Goal: Task Accomplishment & Management: Manage account settings

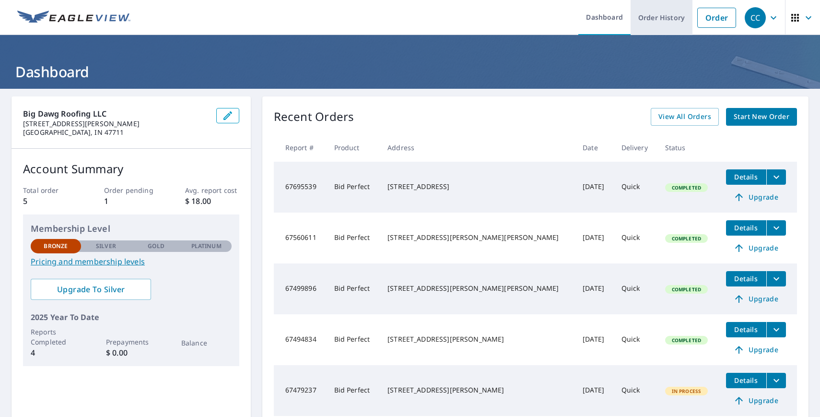
click at [656, 21] on link "Order History" at bounding box center [662, 17] width 62 height 35
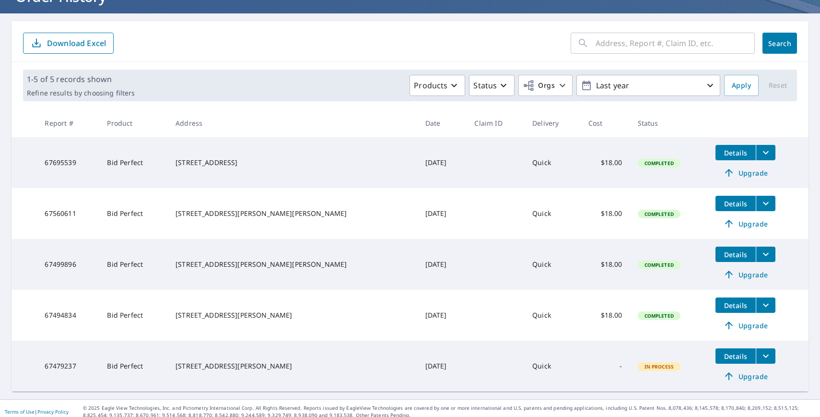
scroll to position [82, 0]
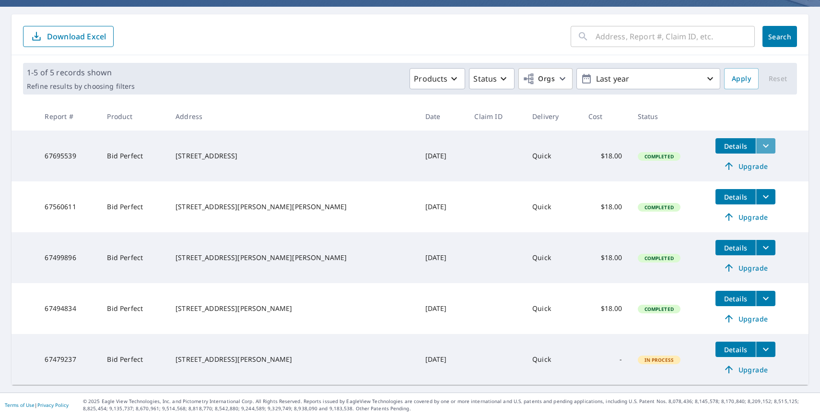
click at [760, 145] on icon "filesDropdownBtn-67695539" at bounding box center [766, 146] width 12 height 12
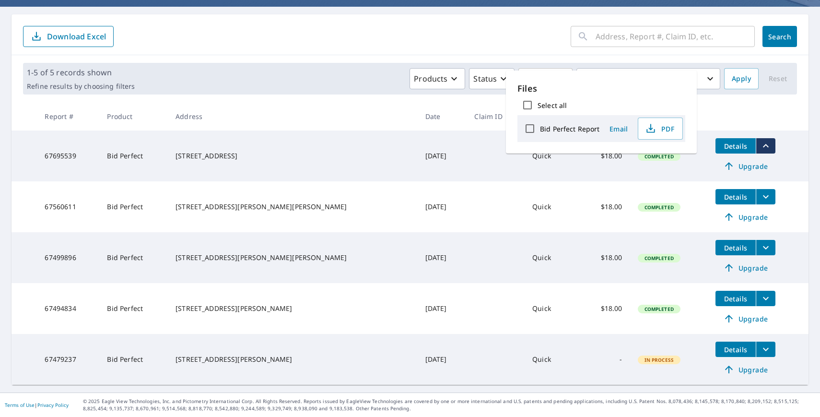
click at [763, 145] on icon "filesDropdownBtn-67695539" at bounding box center [766, 145] width 6 height 3
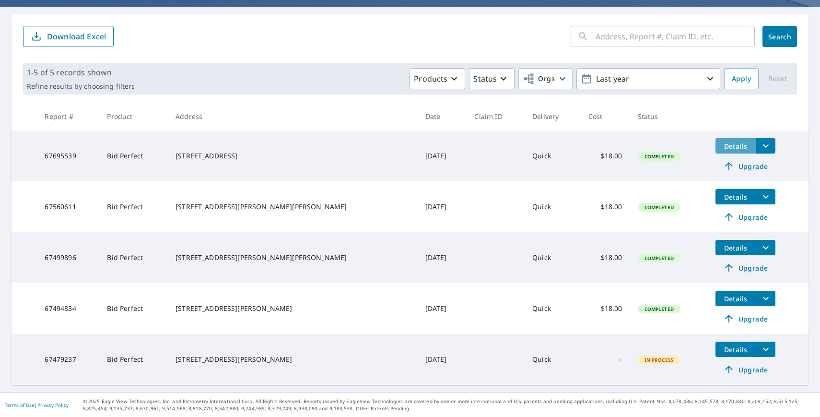
click at [726, 146] on span "Details" at bounding box center [735, 146] width 29 height 9
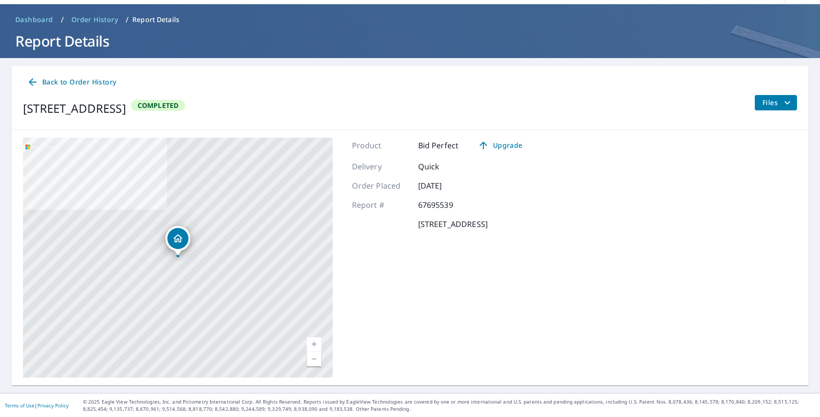
click at [779, 97] on span "Files" at bounding box center [778, 103] width 31 height 12
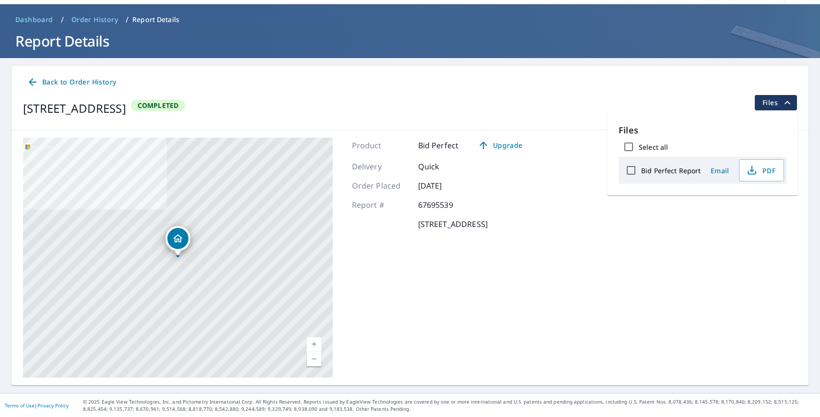
click at [785, 99] on icon "filesDropdownBtn-67695539" at bounding box center [788, 103] width 12 height 12
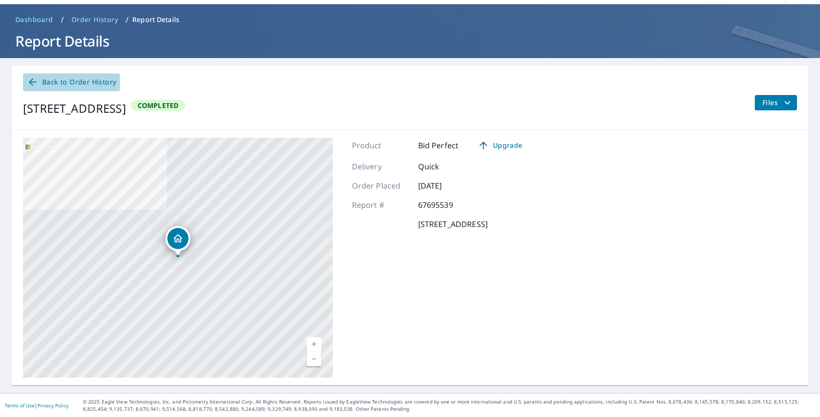
click at [90, 84] on span "Back to Order History" at bounding box center [71, 82] width 89 height 12
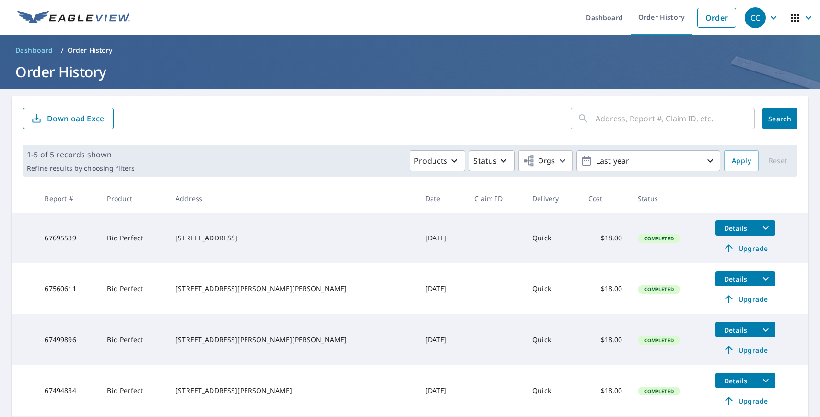
click at [799, 17] on icon "button" at bounding box center [796, 18] width 12 height 12
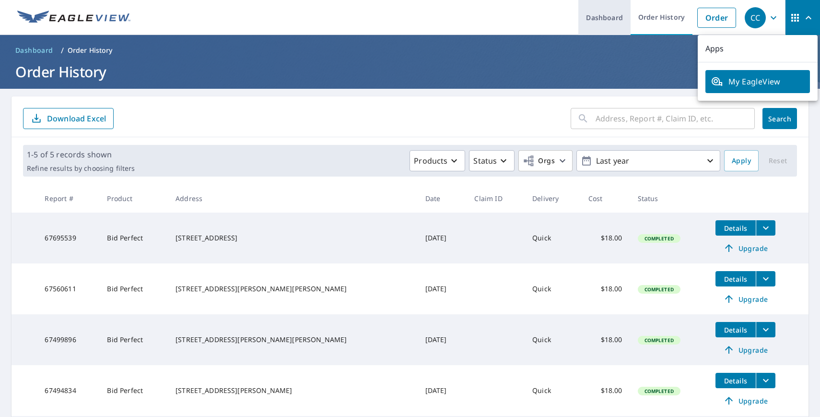
click at [624, 26] on link "Dashboard" at bounding box center [604, 17] width 52 height 35
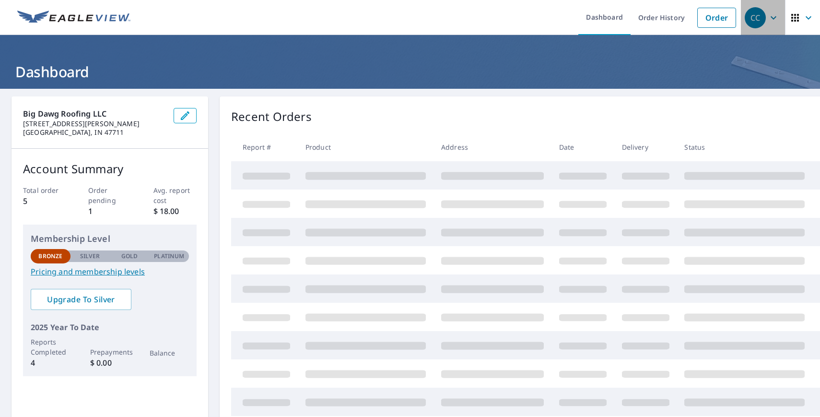
click at [763, 23] on div "CC" at bounding box center [755, 17] width 21 height 21
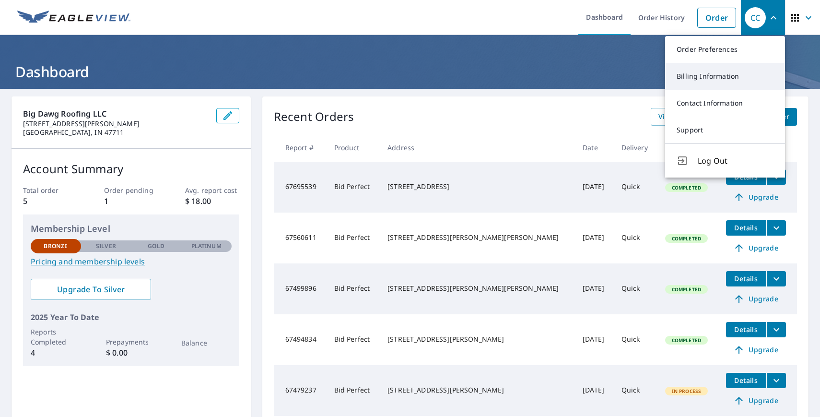
click at [728, 80] on link "Billing Information" at bounding box center [725, 76] width 120 height 27
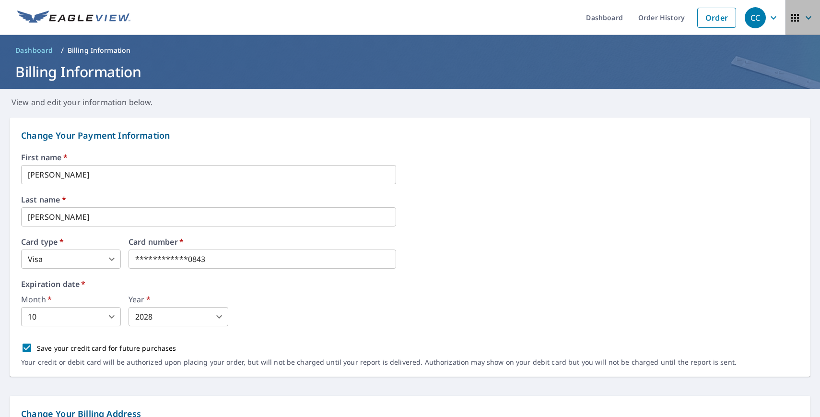
click at [809, 20] on icon "button" at bounding box center [809, 18] width 12 height 12
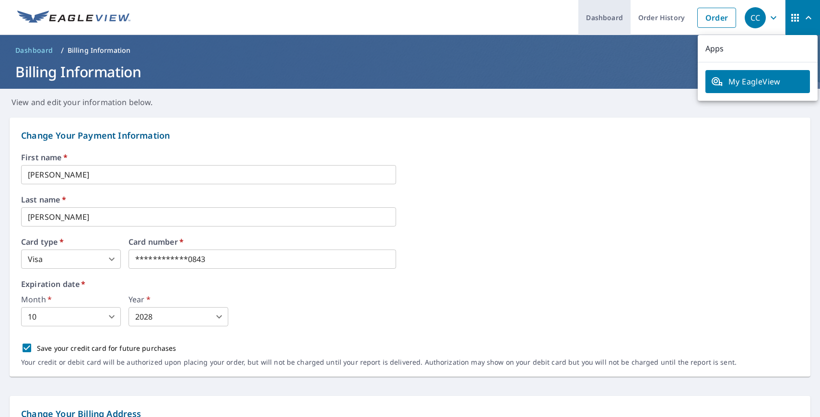
click at [614, 19] on link "Dashboard" at bounding box center [604, 17] width 52 height 35
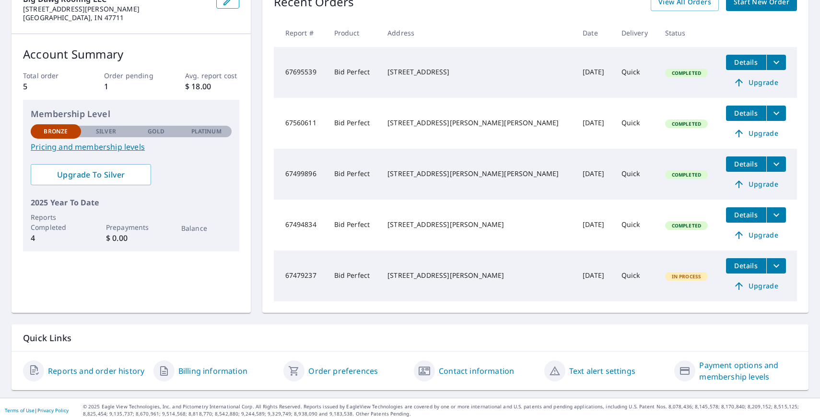
scroll to position [120, 0]
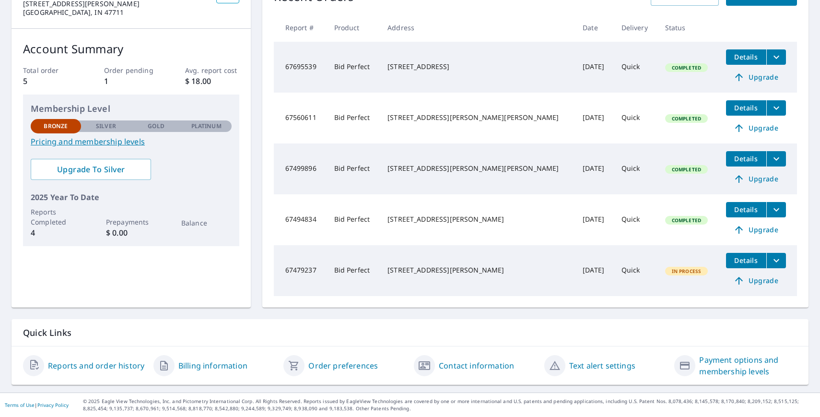
click at [119, 368] on link "Reports and order history" at bounding box center [96, 366] width 96 height 12
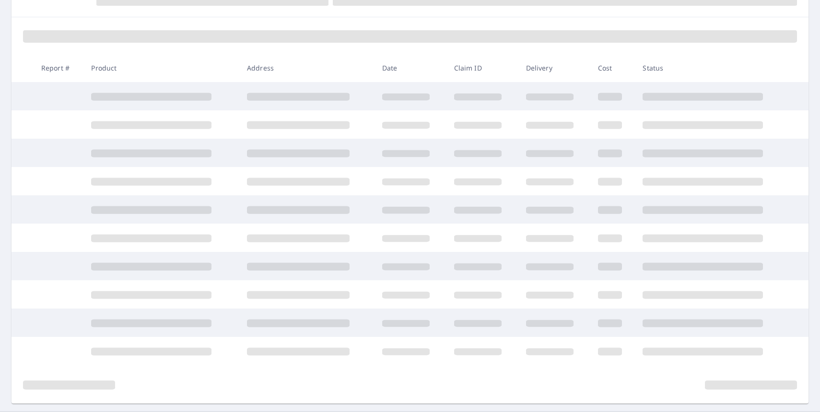
scroll to position [82, 0]
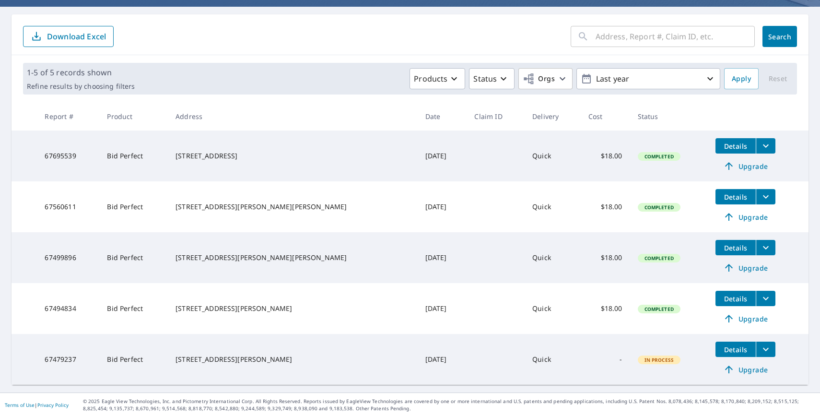
click at [103, 42] on button "Download Excel" at bounding box center [68, 36] width 91 height 21
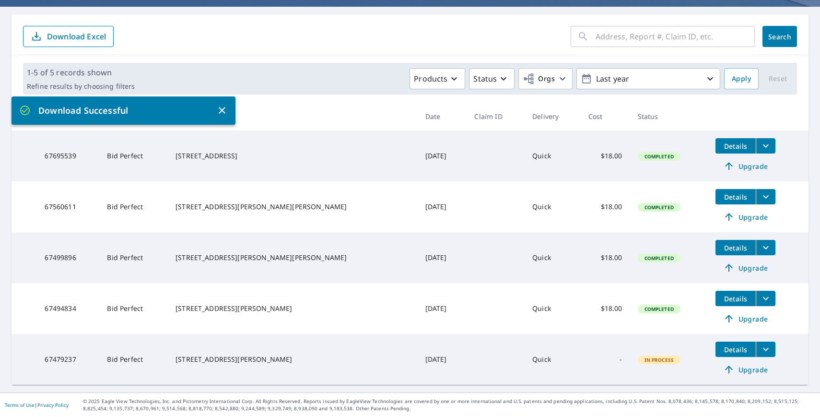
scroll to position [0, 0]
